Goal: Transaction & Acquisition: Subscribe to service/newsletter

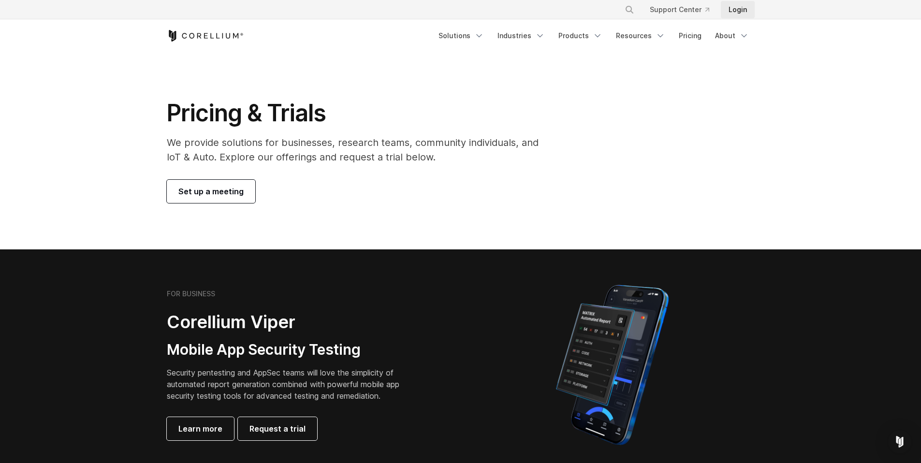
click at [740, 12] on link "Login" at bounding box center [738, 9] width 34 height 17
click at [677, 5] on link "Support Center" at bounding box center [679, 9] width 75 height 17
click at [586, 37] on link "Products" at bounding box center [581, 35] width 56 height 17
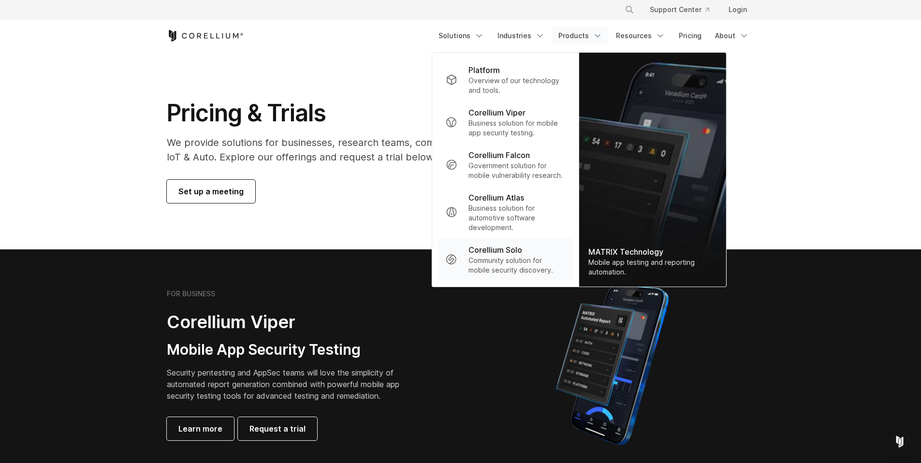
click at [510, 255] on p "Corellium Solo" at bounding box center [496, 250] width 54 height 12
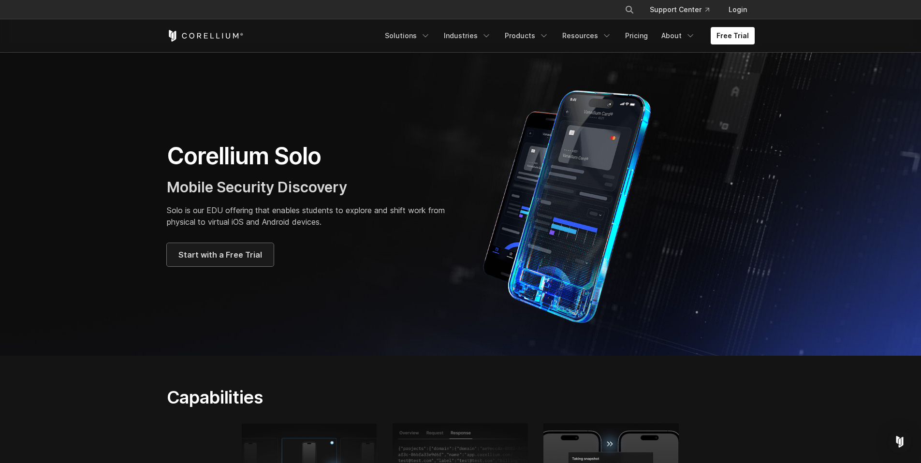
click at [245, 254] on span "Start with a Free Trial" at bounding box center [220, 255] width 84 height 12
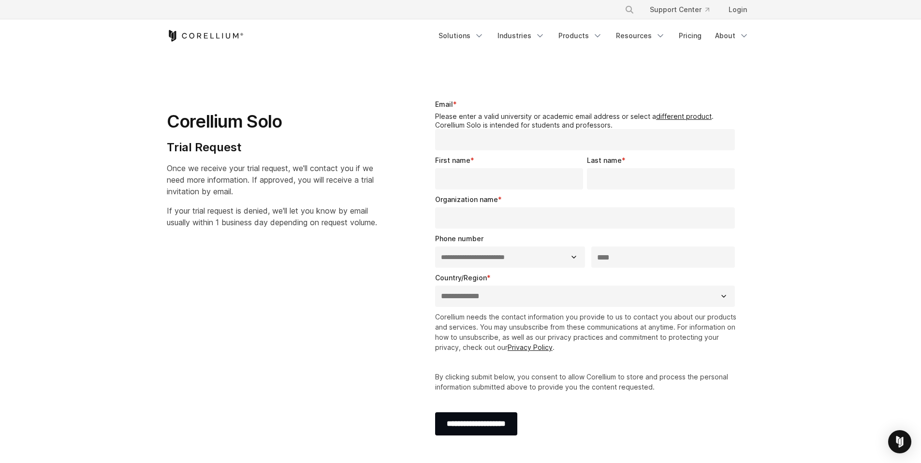
select select "**"
